Goal: Information Seeking & Learning: Stay updated

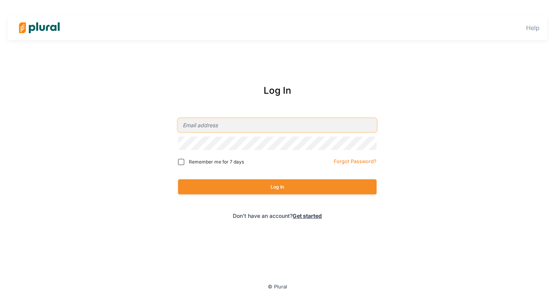
type input "[PERSON_NAME][EMAIL_ADDRESS][DOMAIN_NAME]"
click at [305, 195] on div "Log In" at bounding box center [277, 186] width 198 height 30
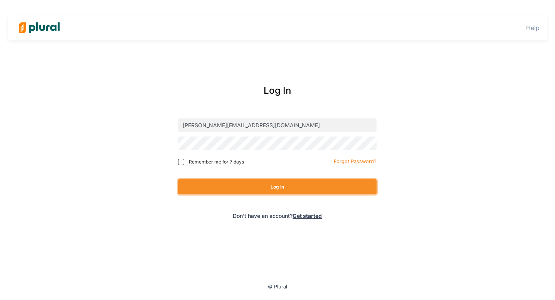
click at [308, 181] on button "Log In" at bounding box center [277, 186] width 198 height 15
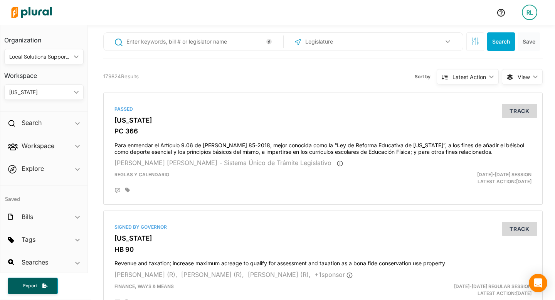
click at [56, 94] on div "[US_STATE]" at bounding box center [40, 92] width 62 height 8
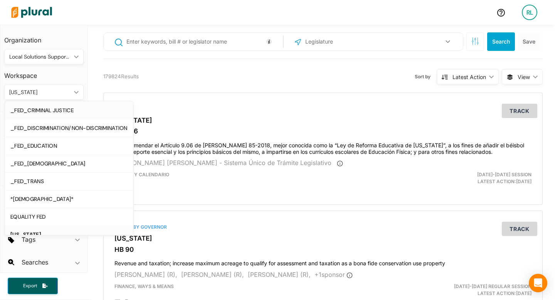
click at [57, 108] on div "_FED_CRIMINAL JUSTICE" at bounding box center [68, 110] width 117 height 7
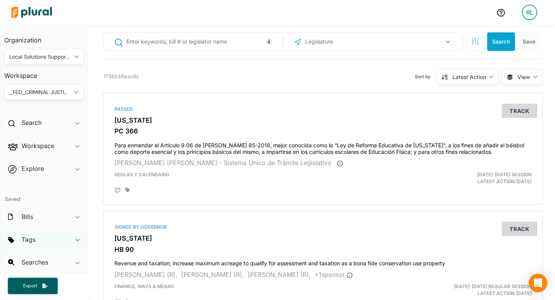
click at [46, 247] on div "Tags ic_keyboard_arrow_down" at bounding box center [43, 240] width 87 height 21
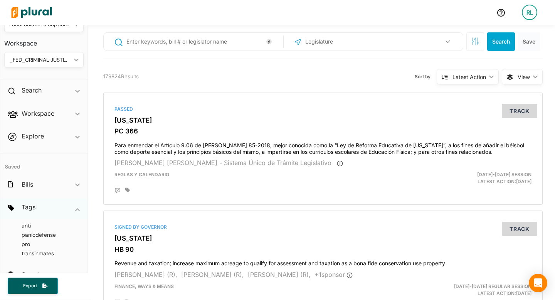
scroll to position [33, 0]
click at [27, 227] on span "anti" at bounding box center [26, 224] width 9 height 7
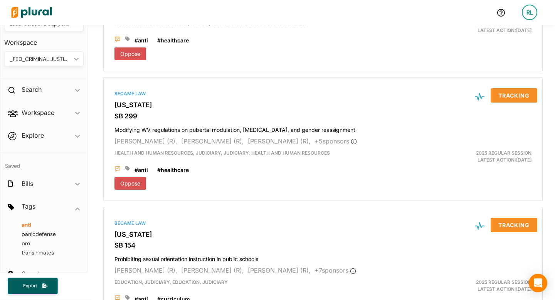
scroll to position [1651, 0]
